Goal: Information Seeking & Learning: Learn about a topic

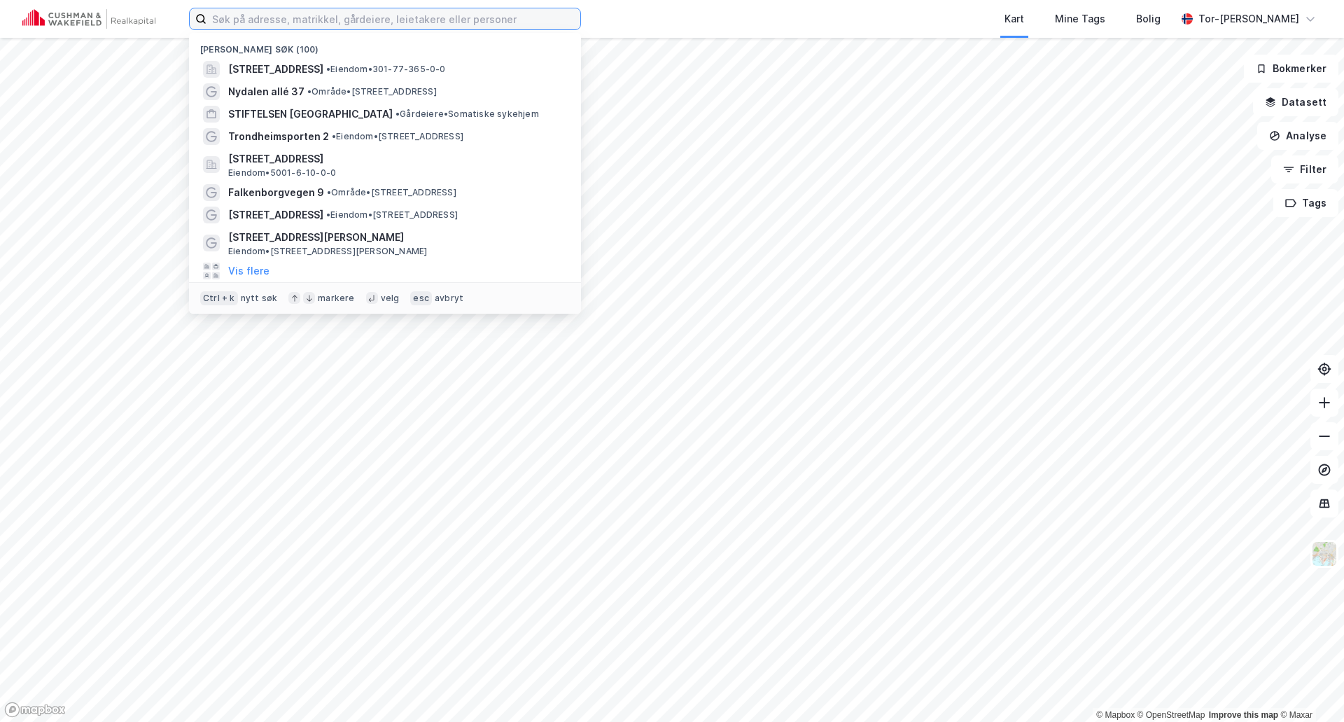
click at [333, 13] on input at bounding box center [394, 18] width 374 height 21
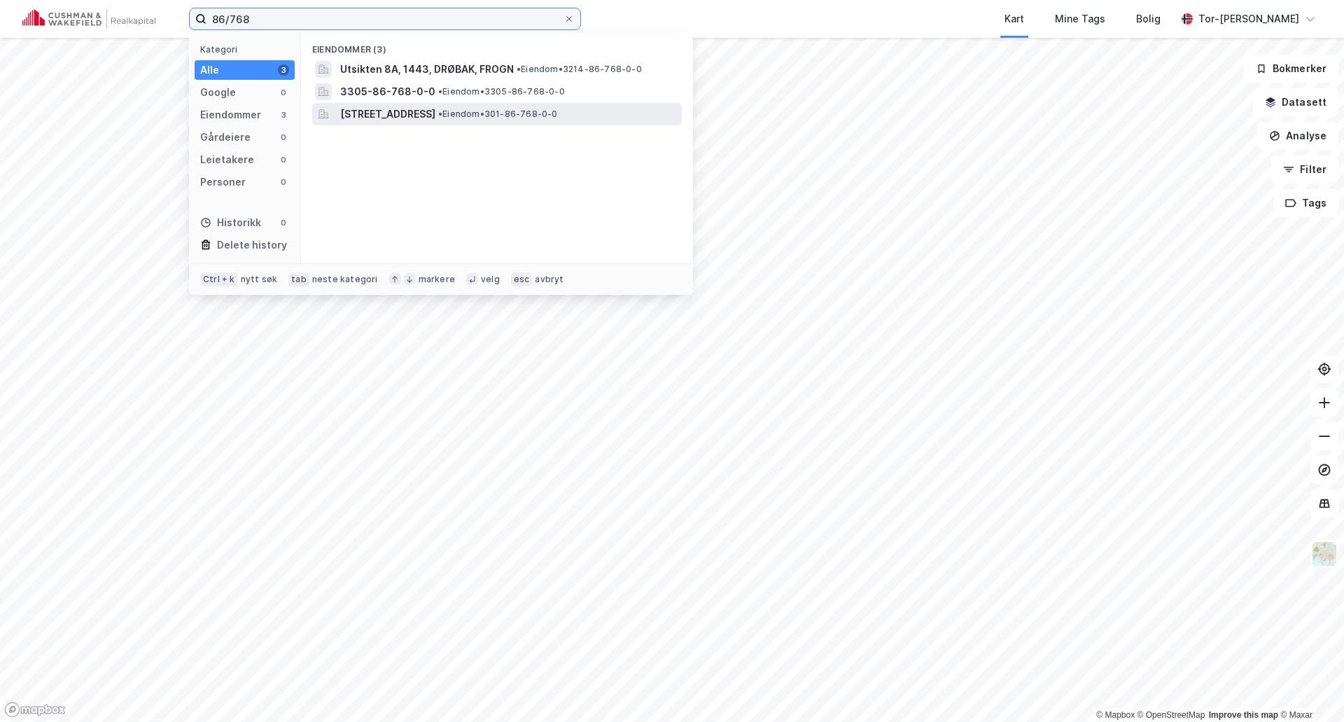
type input "86/768"
click at [436, 118] on span "[STREET_ADDRESS]" at bounding box center [387, 114] width 95 height 17
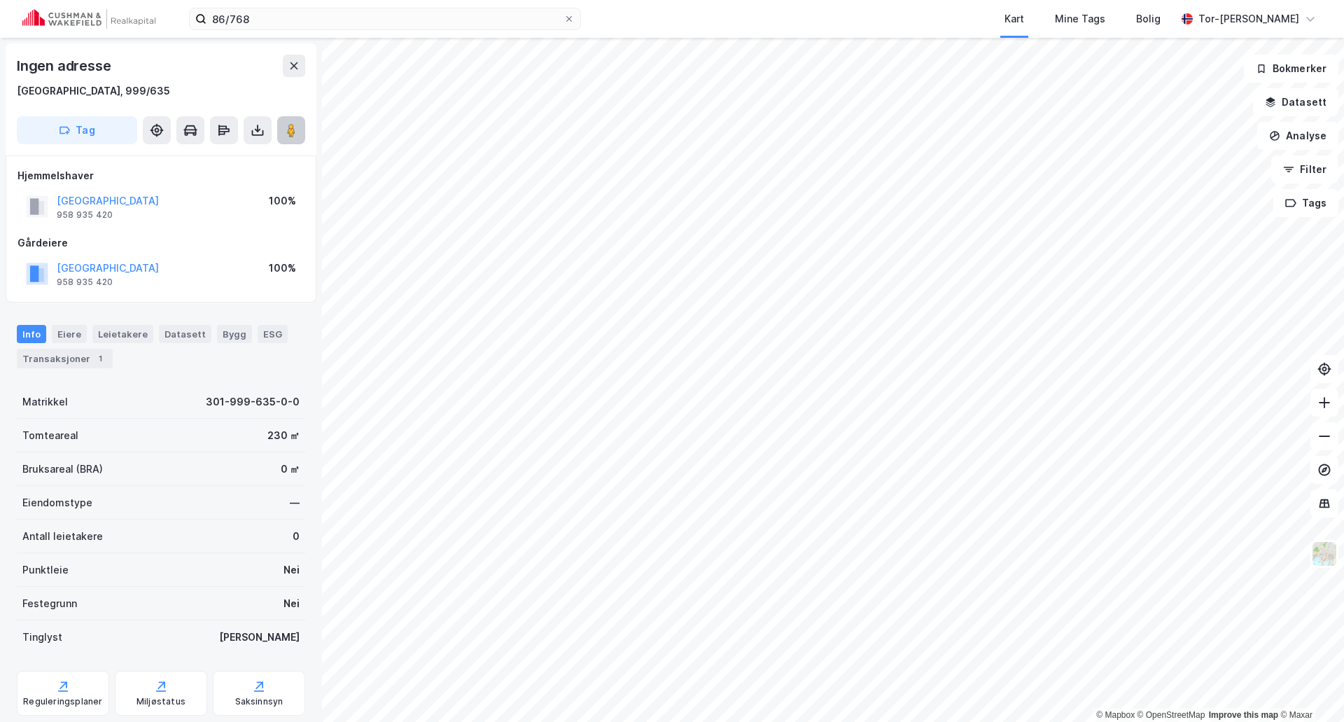
click at [300, 130] on button at bounding box center [291, 130] width 28 height 28
